Goal: Task Accomplishment & Management: Manage account settings

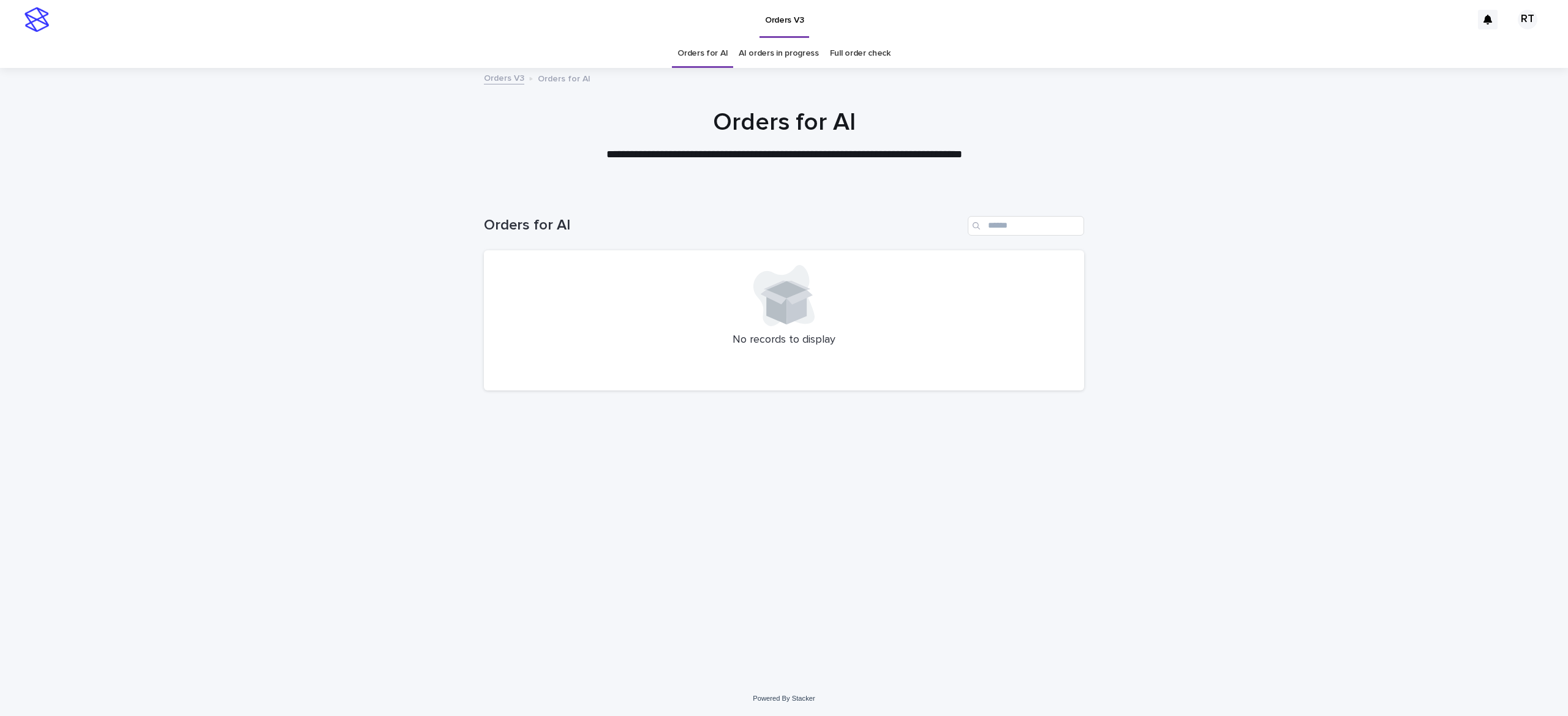
click at [856, 49] on link "Full order check" at bounding box center [860, 53] width 61 height 29
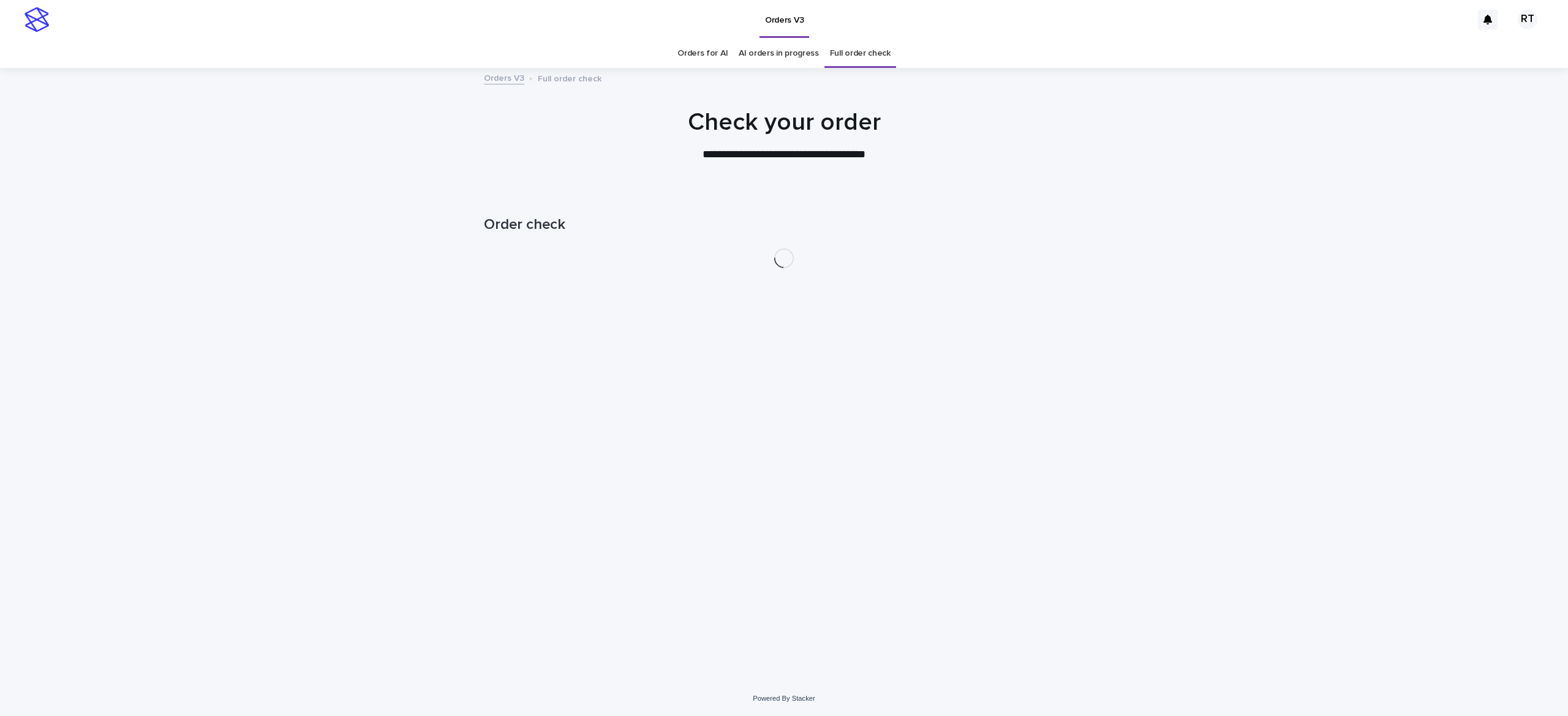
drag, startPoint x: 1170, startPoint y: 194, endPoint x: 1076, endPoint y: 157, distance: 101.0
click at [1060, 157] on div "**********" at bounding box center [784, 134] width 613 height 55
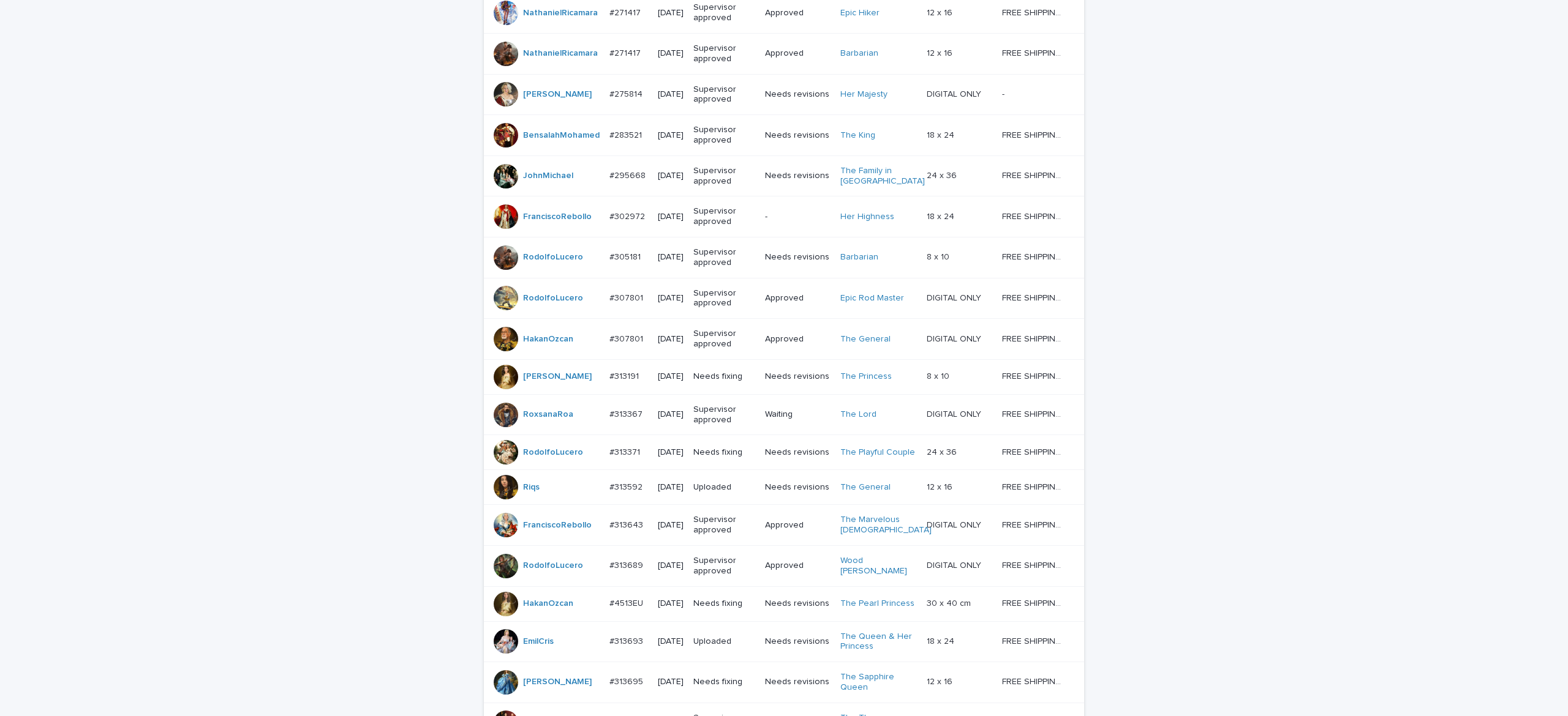
scroll to position [924, 0]
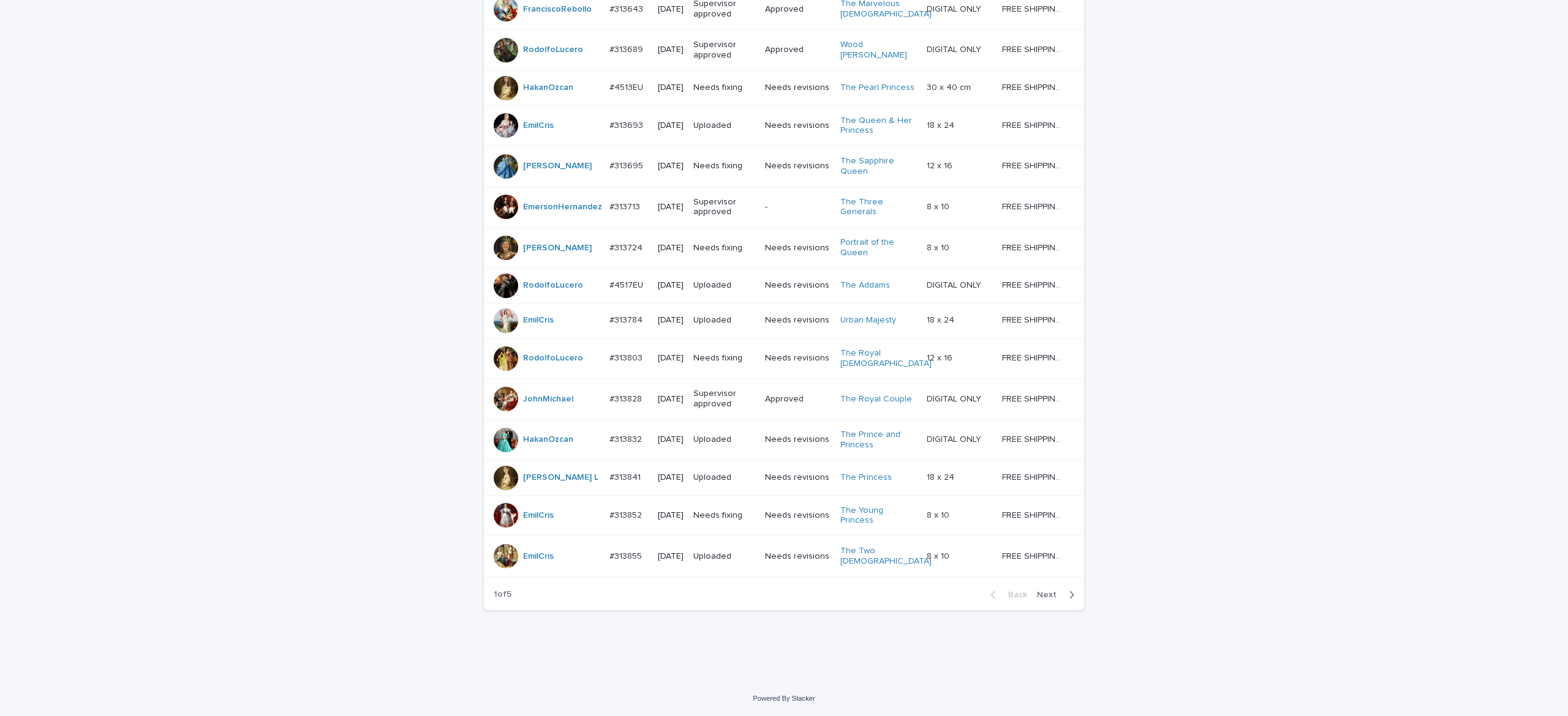
click at [1038, 591] on button "Next" at bounding box center [1059, 595] width 52 height 11
click at [1037, 592] on span "Next" at bounding box center [1050, 595] width 27 height 9
click at [1038, 592] on span "Next" at bounding box center [1050, 595] width 27 height 9
click at [1038, 593] on span "Next" at bounding box center [1050, 595] width 27 height 9
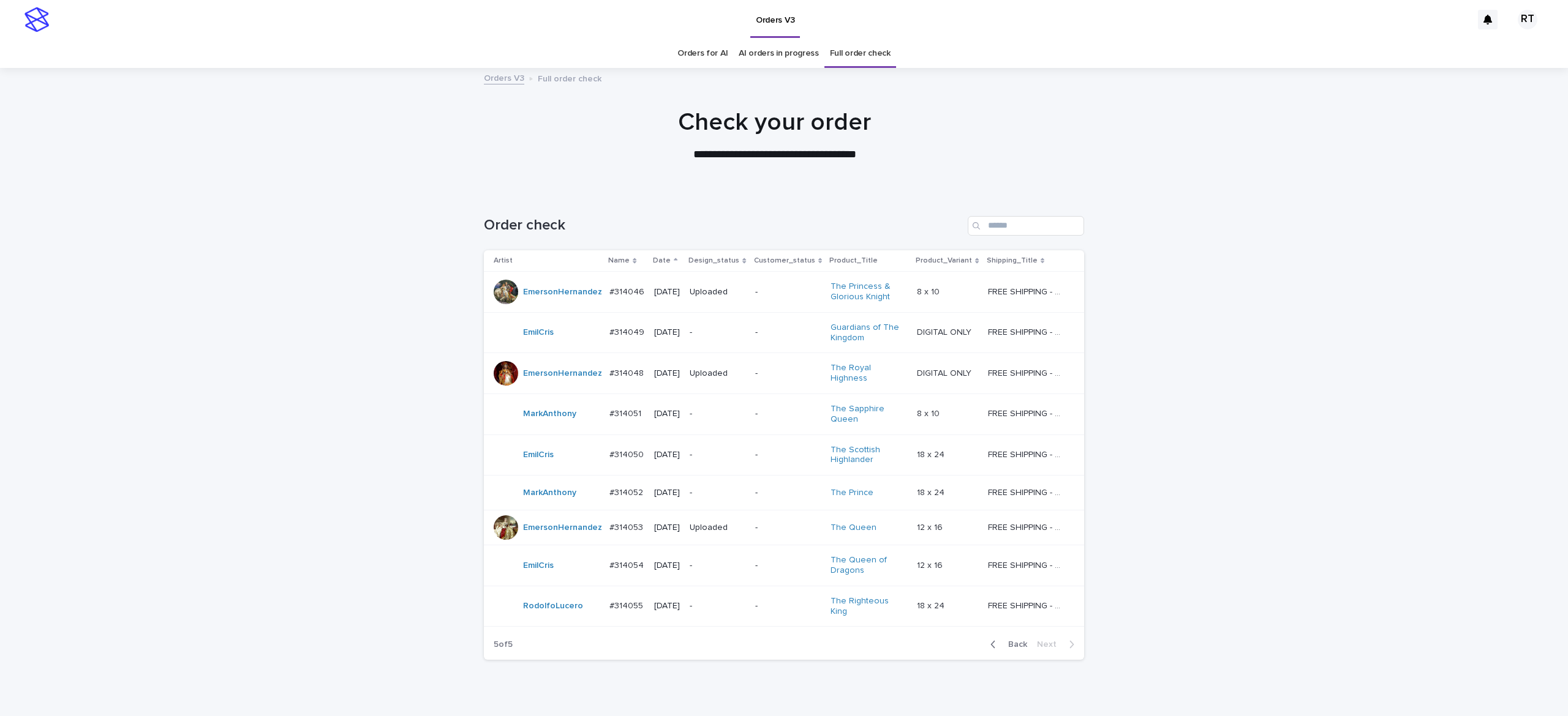
click at [704, 58] on link "Orders for AI" at bounding box center [702, 53] width 50 height 29
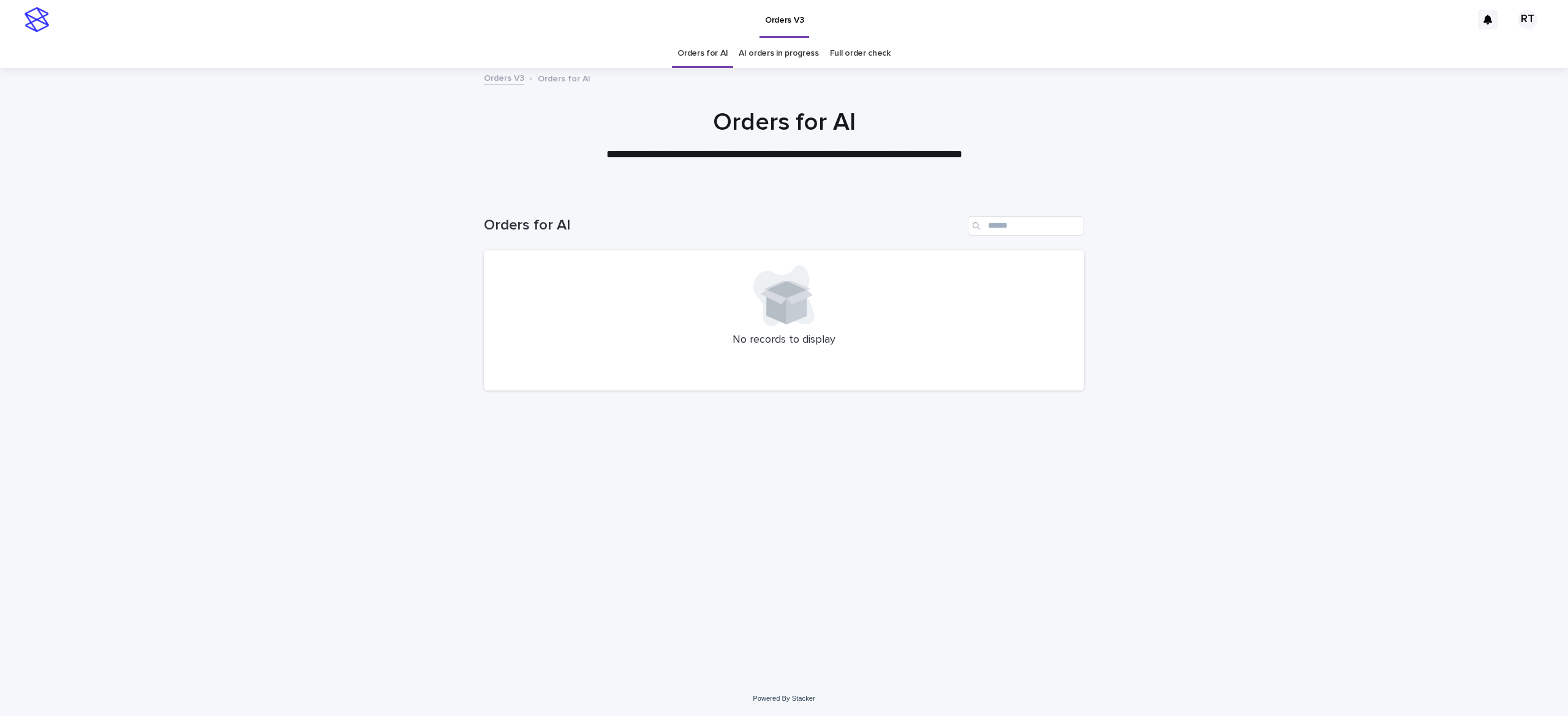
click at [820, 472] on div "Loading... Saving… Loading... Saving… Orders for AI No records to display" at bounding box center [784, 422] width 613 height 459
click at [711, 553] on div "Loading... Saving… Loading... Saving… Orders for AI No records to display" at bounding box center [784, 422] width 613 height 459
click at [973, 488] on div "Loading... Saving… Loading... Saving… Orders for AI No records to display" at bounding box center [784, 422] width 613 height 459
click at [832, 223] on h1 "Orders for AI" at bounding box center [723, 226] width 480 height 18
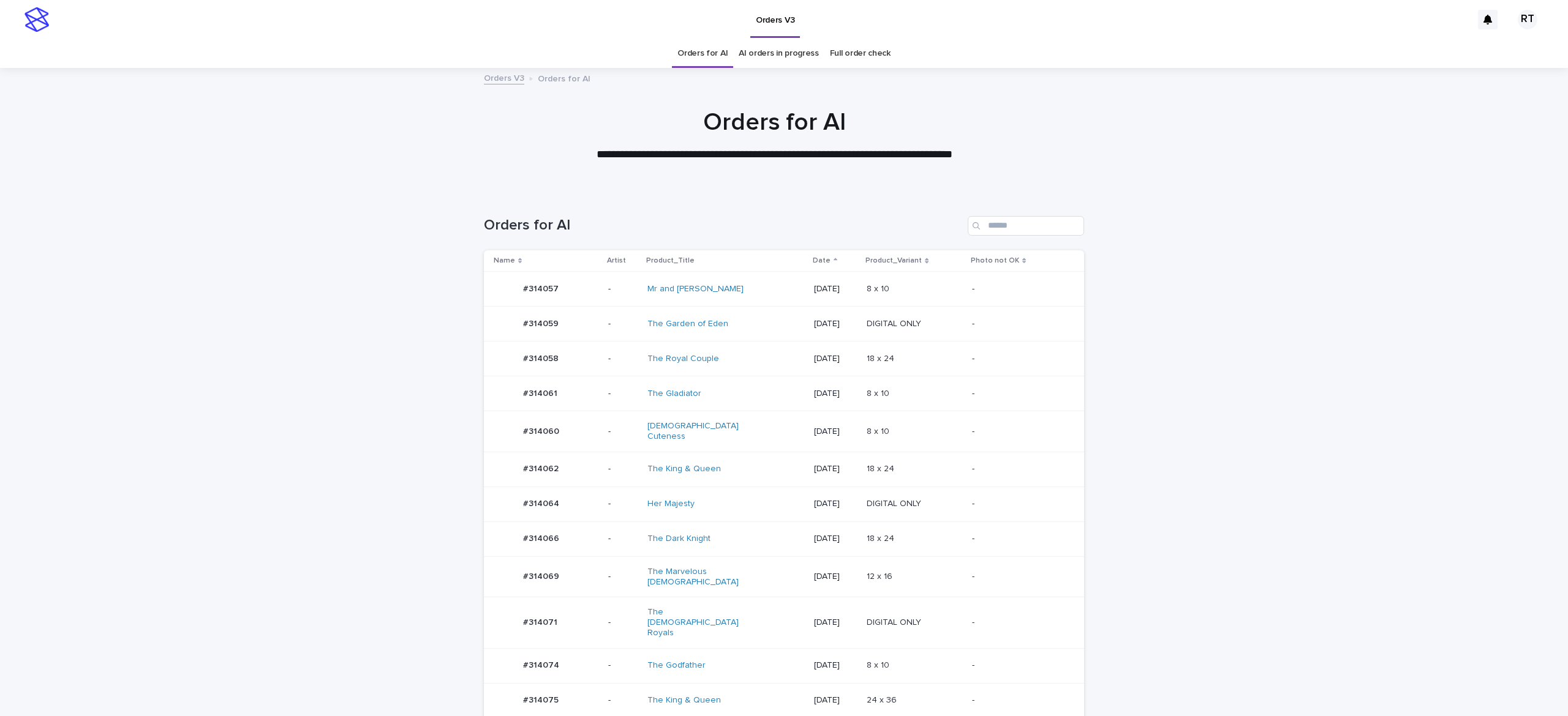
click at [716, 577] on div "The Marvelous Lady" at bounding box center [726, 577] width 157 height 31
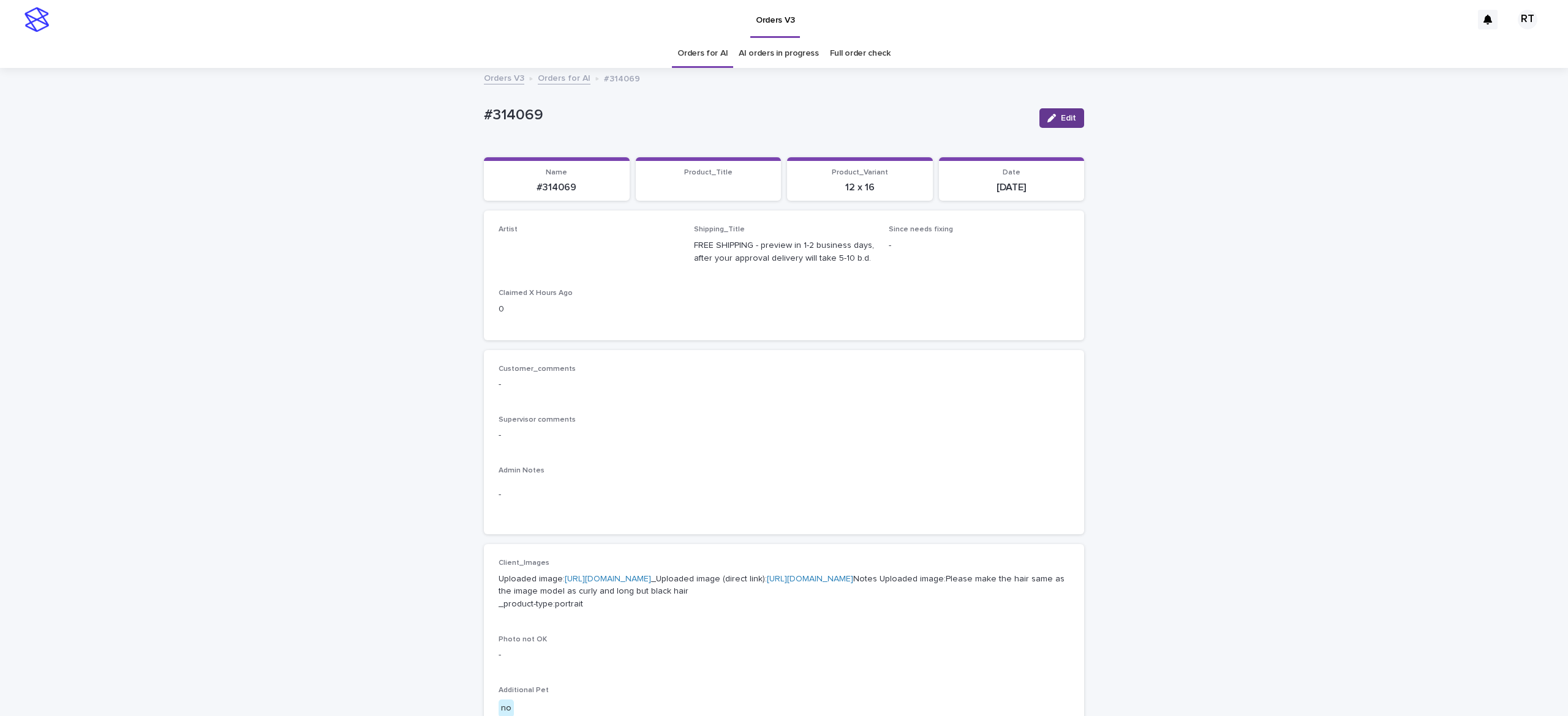
drag, startPoint x: 1043, startPoint y: 117, endPoint x: 616, endPoint y: 215, distance: 438.1
click at [1048, 117] on icon "button" at bounding box center [1052, 118] width 9 height 9
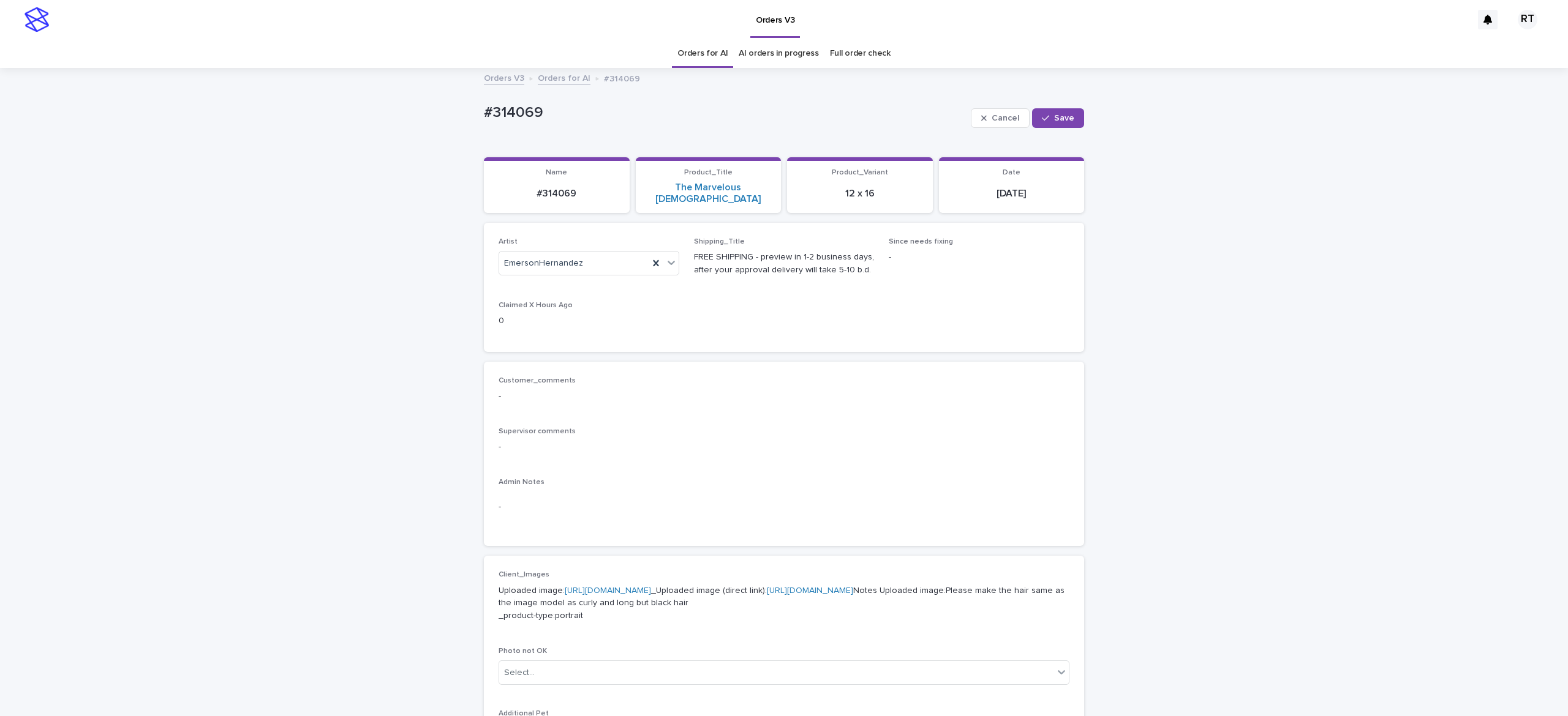
click at [699, 49] on link "Orders for AI" at bounding box center [702, 53] width 50 height 29
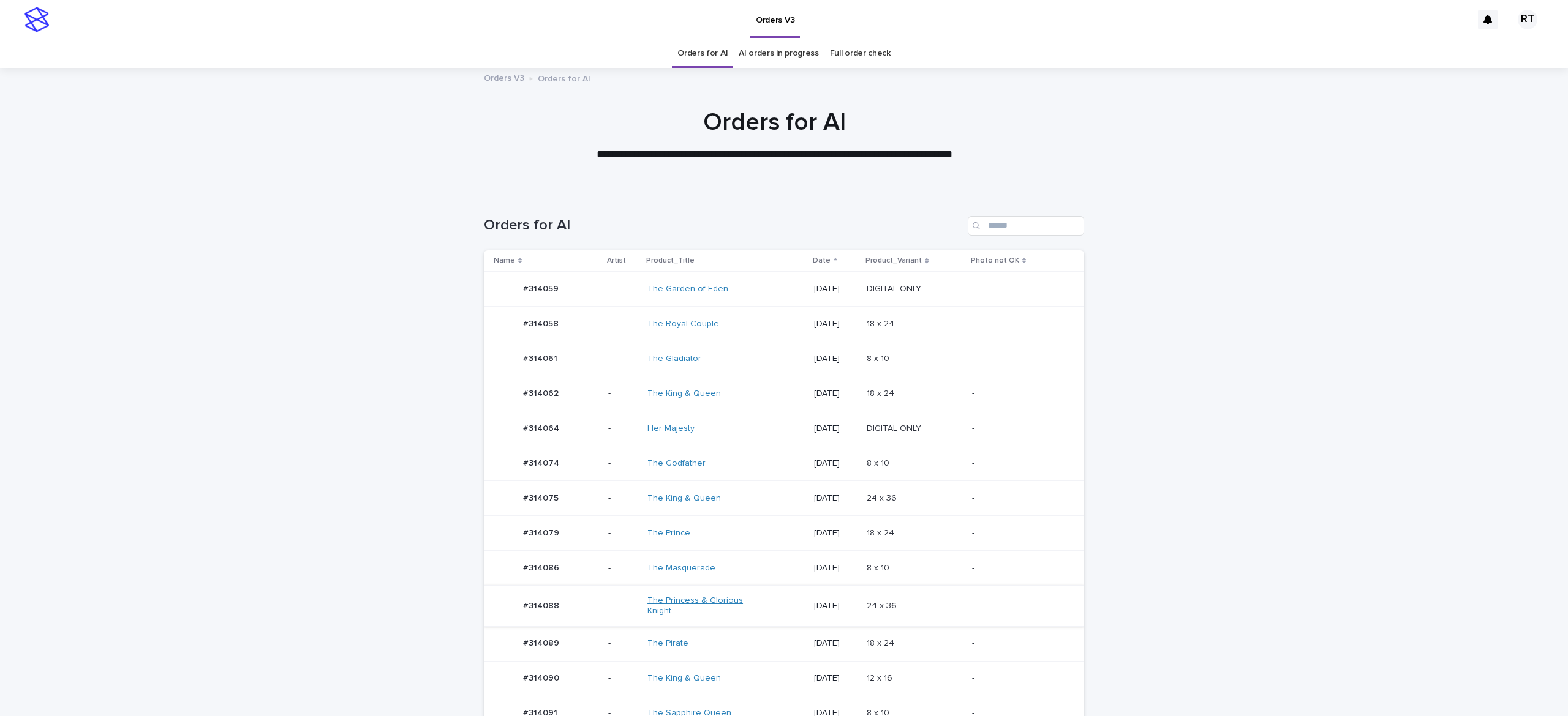
click at [698, 599] on link "The Princess & Glorious Knight" at bounding box center [698, 606] width 102 height 21
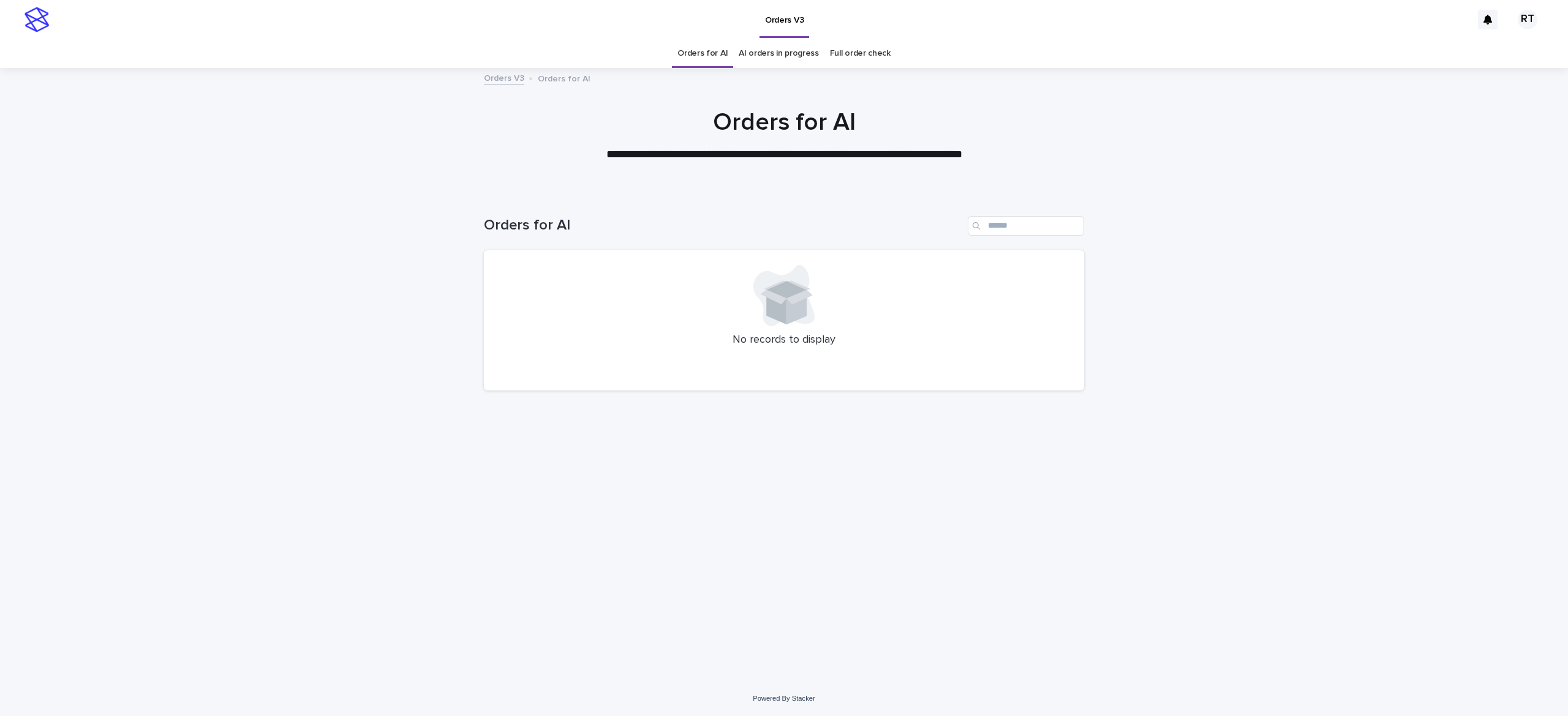
click at [861, 53] on link "Full order check" at bounding box center [860, 53] width 61 height 29
click at [768, 327] on div "The Sapphire Queen" at bounding box center [722, 324] width 136 height 20
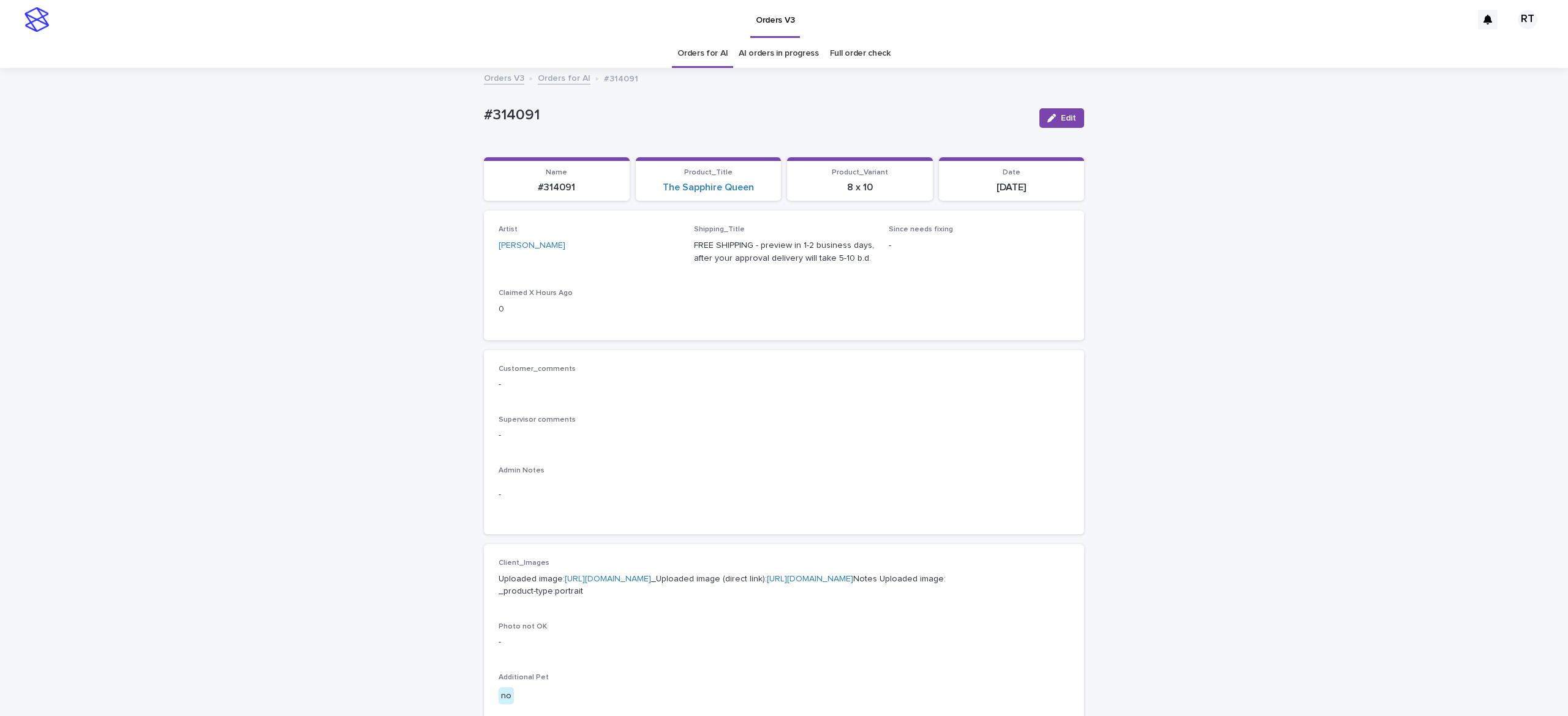
click at [838, 56] on link "Full order check" at bounding box center [860, 53] width 61 height 29
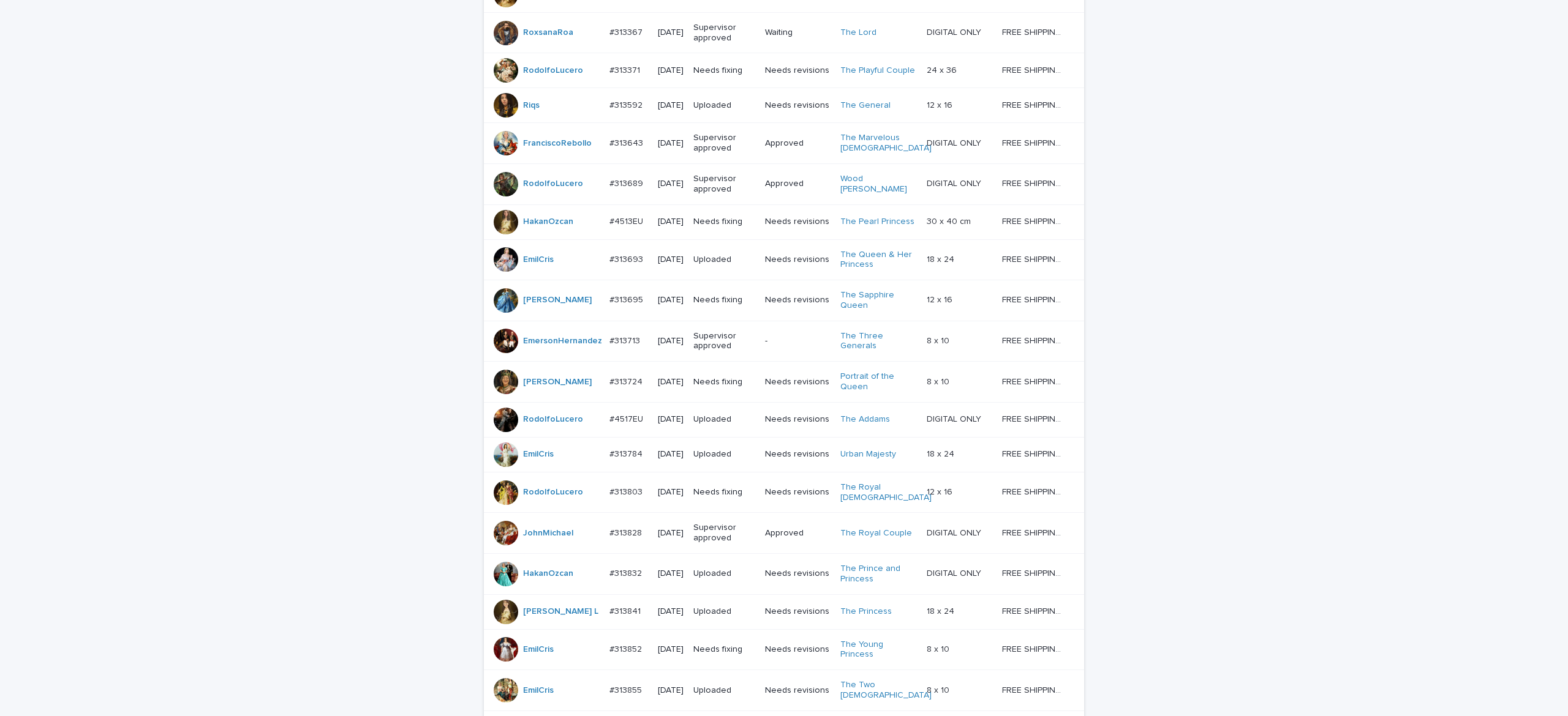
scroll to position [924, 0]
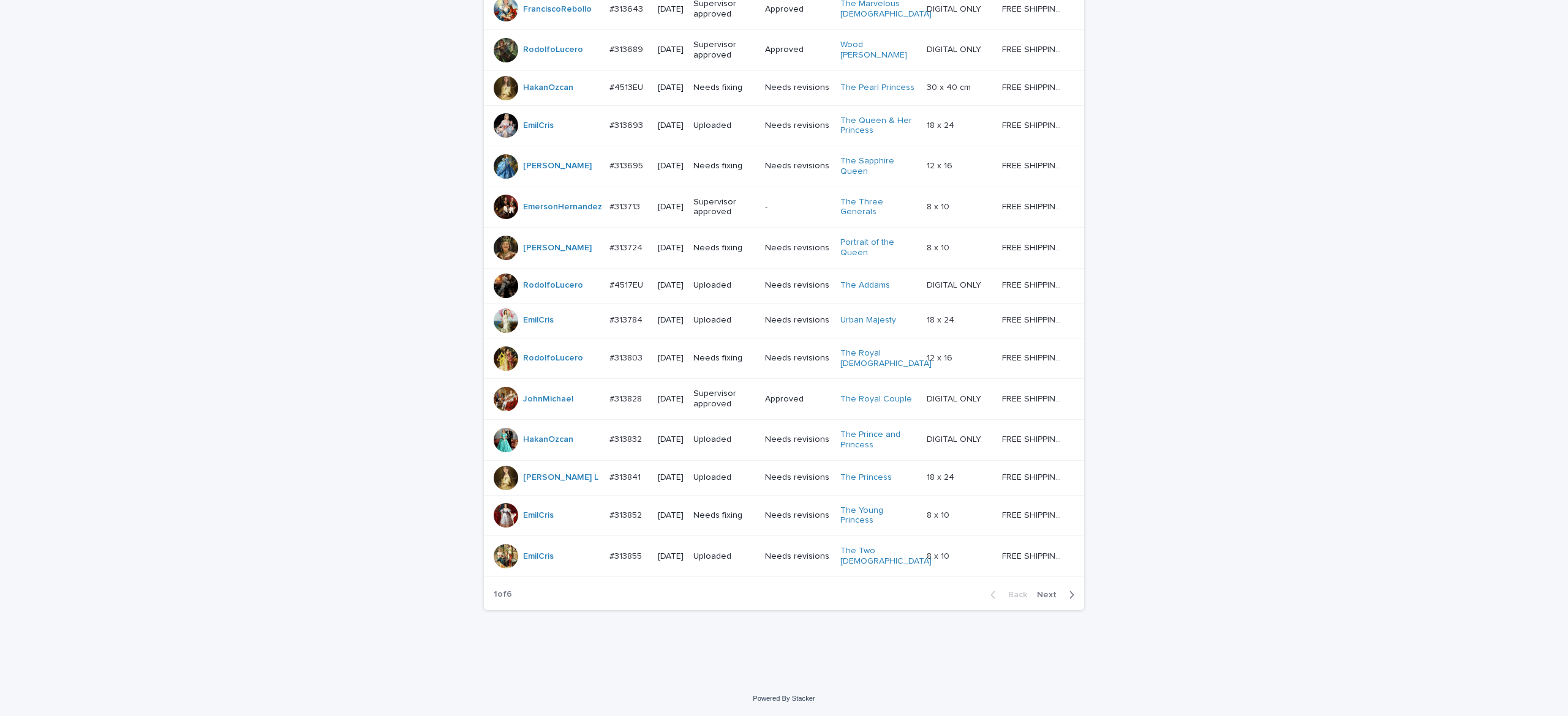
click at [1041, 597] on span "Next" at bounding box center [1050, 595] width 27 height 9
click at [1043, 598] on span "Next" at bounding box center [1050, 595] width 27 height 9
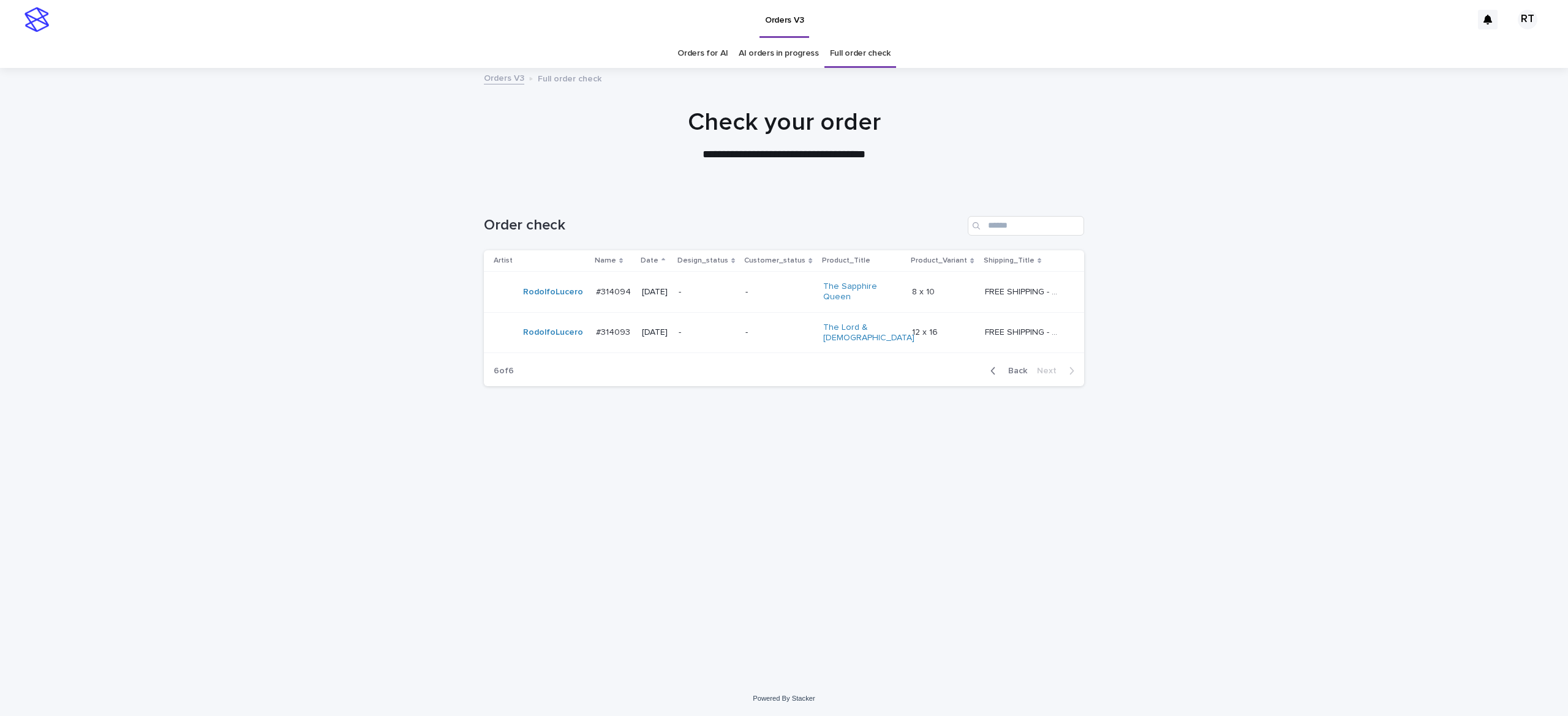
drag, startPoint x: 1013, startPoint y: 367, endPoint x: 1309, endPoint y: 419, distance: 300.5
click at [1015, 367] on span "Back" at bounding box center [1014, 371] width 26 height 9
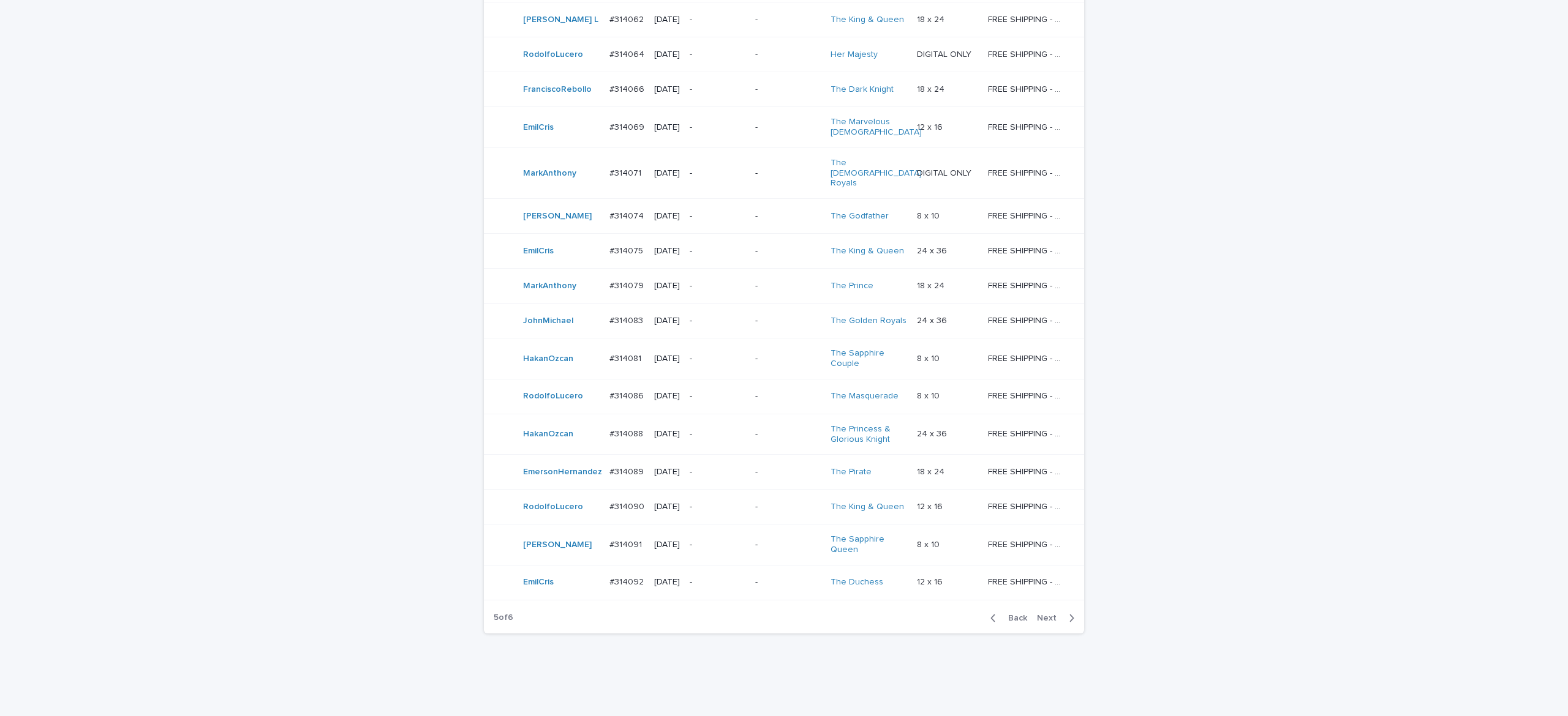
scroll to position [824, 0]
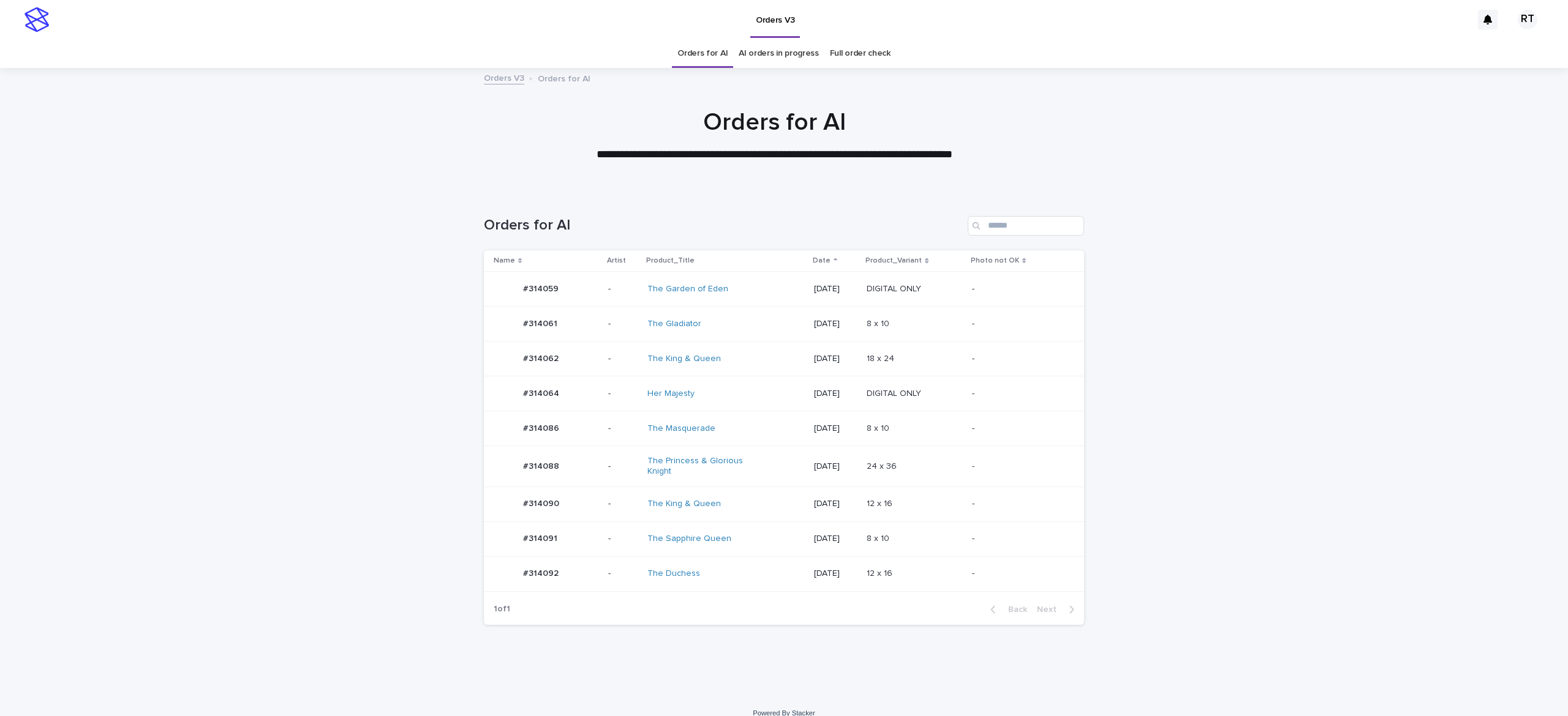
click at [757, 371] on td "The King & Queen" at bounding box center [725, 359] width 166 height 35
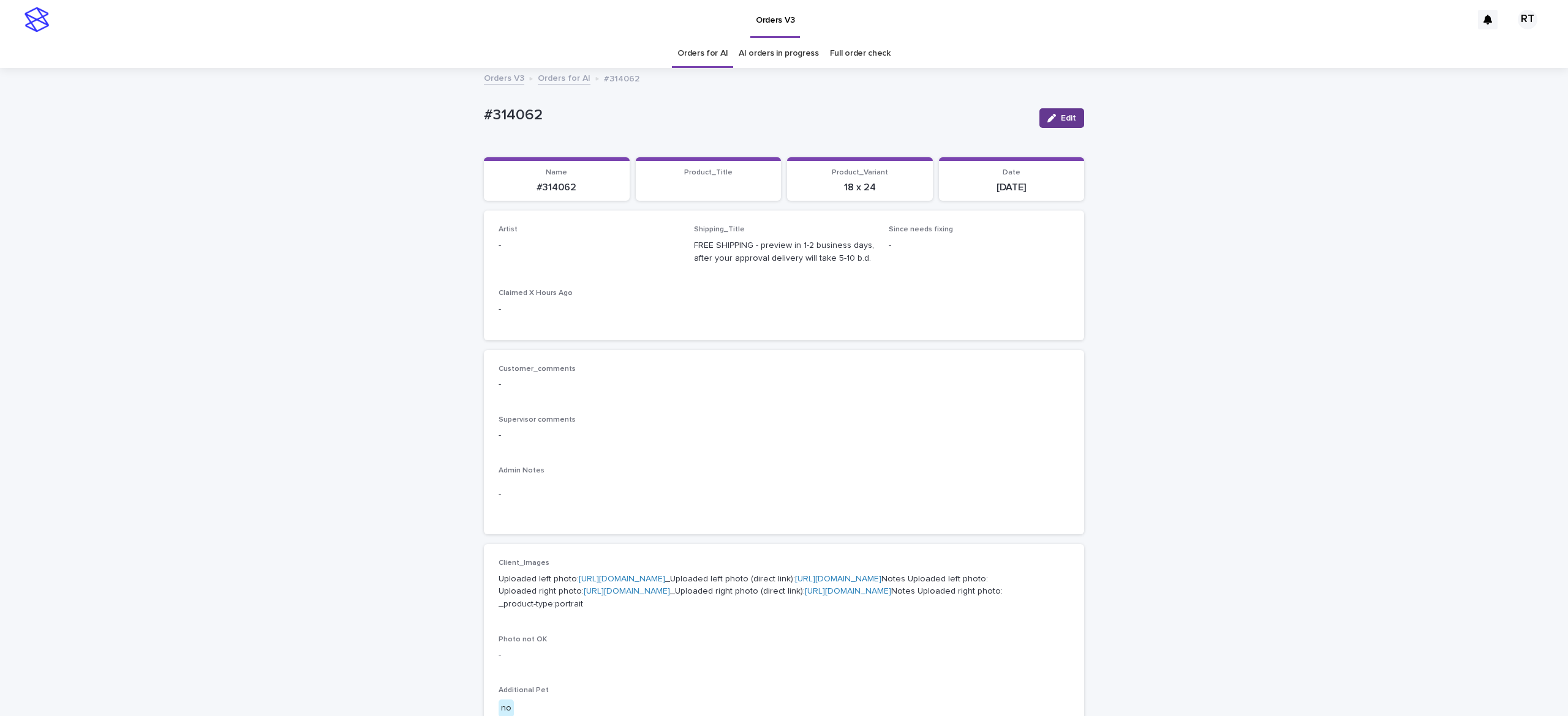
click at [1061, 114] on span "Edit" at bounding box center [1068, 118] width 15 height 9
click at [581, 251] on div "Select..." at bounding box center [569, 252] width 139 height 20
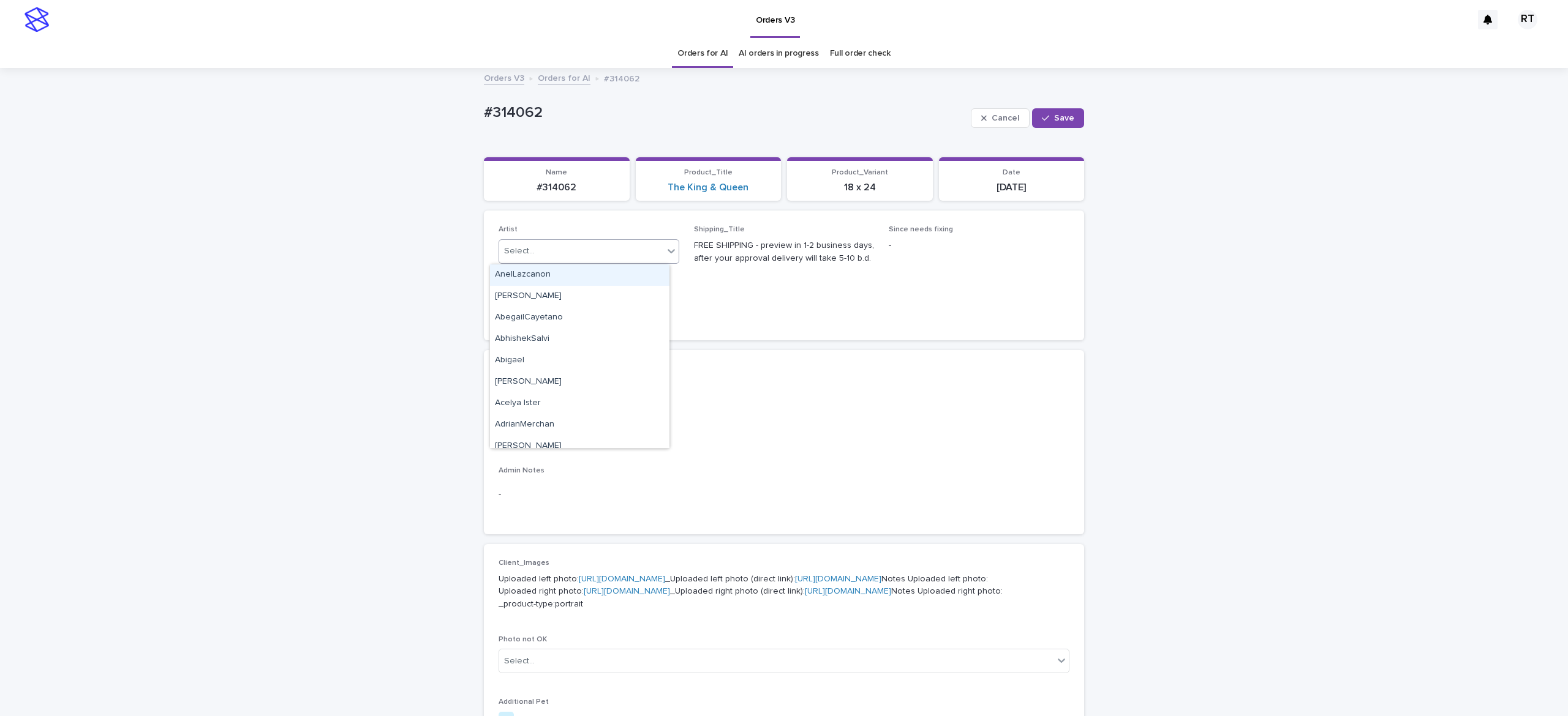
paste input "*****"
type input "*****"
click at [592, 267] on div "[PERSON_NAME] L" at bounding box center [580, 275] width 179 height 22
click at [1061, 118] on span "Save" at bounding box center [1065, 118] width 20 height 9
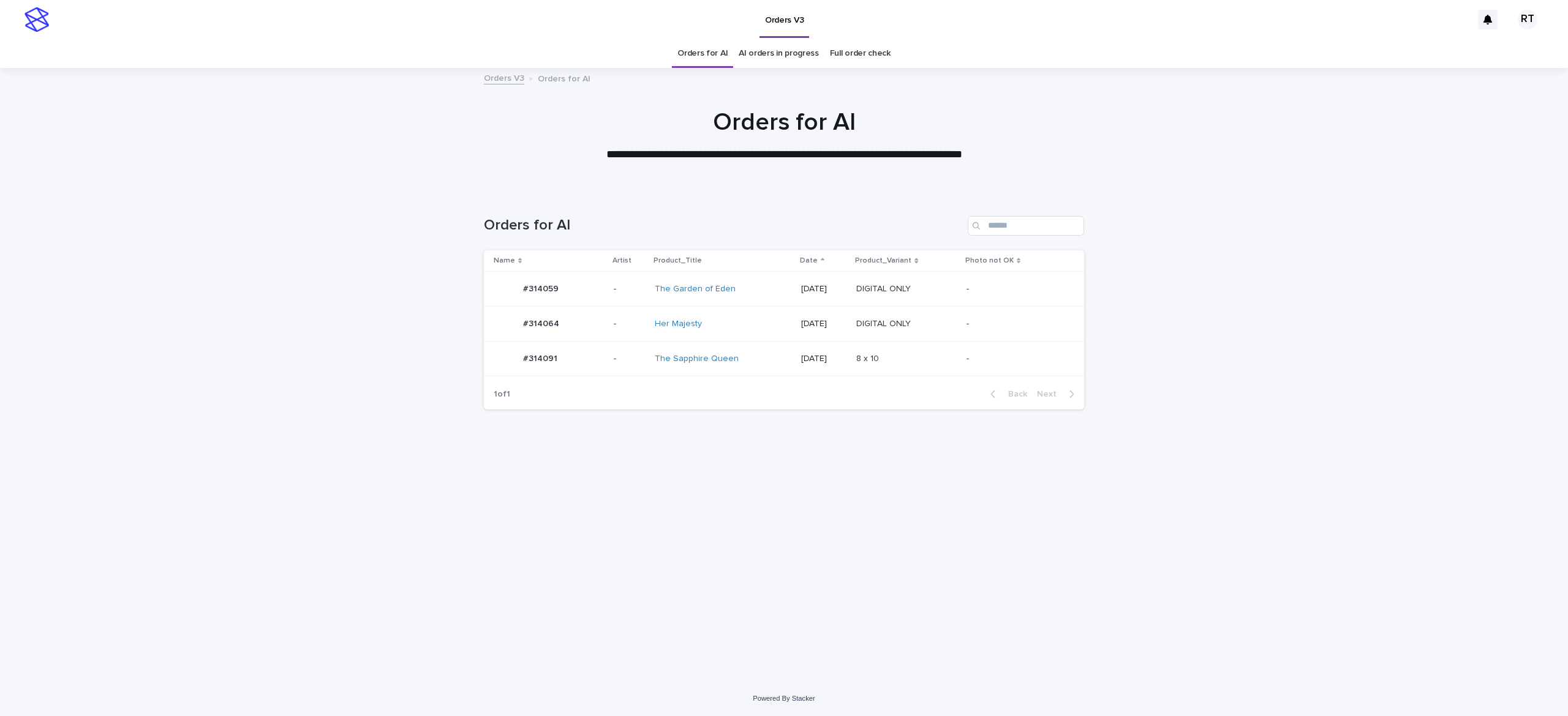
click at [750, 353] on div "The Sapphire Queen" at bounding box center [722, 359] width 136 height 20
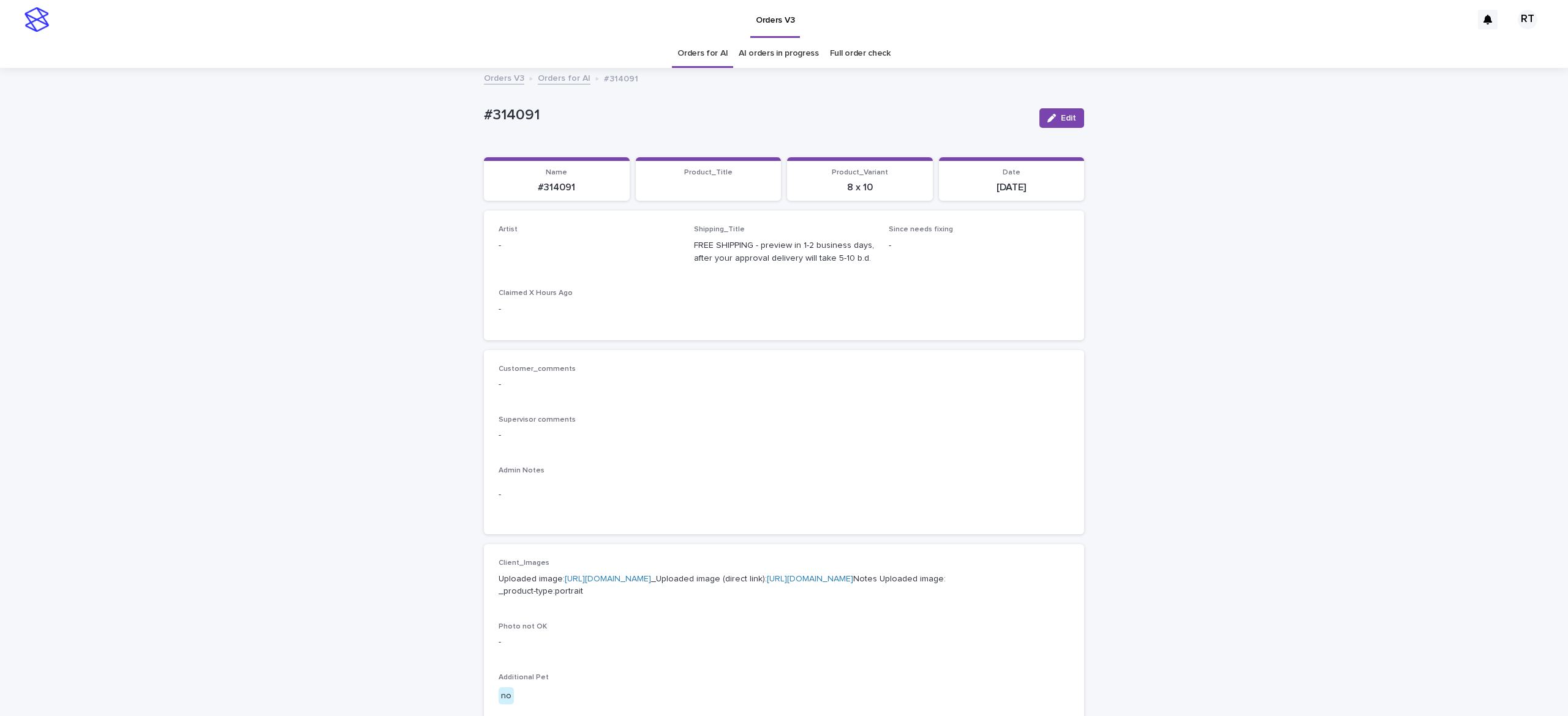
drag, startPoint x: 1037, startPoint y: 125, endPoint x: 658, endPoint y: 238, distance: 395.5
click at [1040, 122] on button "Edit" at bounding box center [1062, 118] width 45 height 20
drag, startPoint x: 556, startPoint y: 255, endPoint x: 559, endPoint y: 264, distance: 9.5
click at [556, 254] on div "Select..." at bounding box center [569, 252] width 139 height 20
paste input "*****"
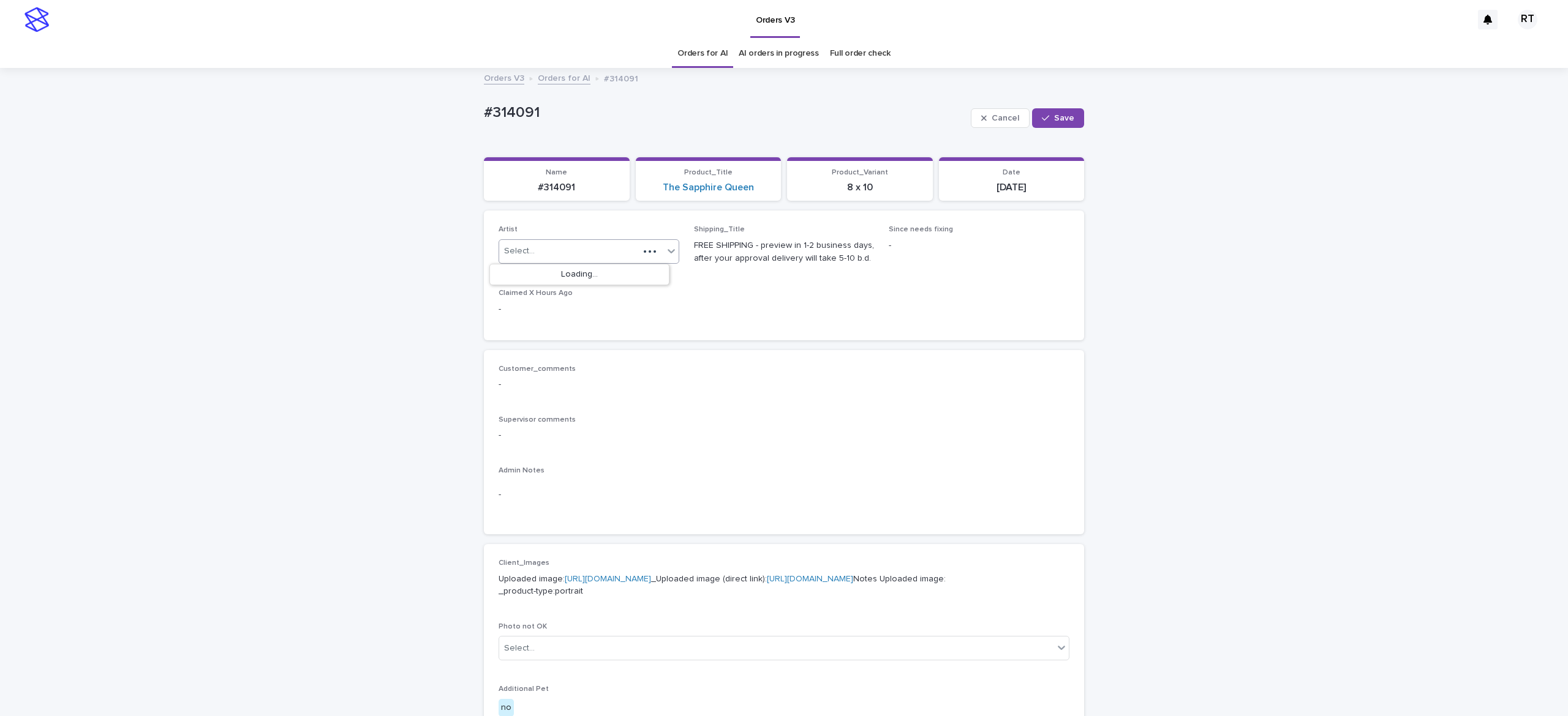
type input "*****"
click at [567, 276] on div "Ritch L" at bounding box center [580, 275] width 179 height 22
drag, startPoint x: 1055, startPoint y: 115, endPoint x: 1058, endPoint y: 57, distance: 58.1
click at [1057, 115] on span "Save" at bounding box center [1065, 118] width 20 height 9
